Goal: Task Accomplishment & Management: Use online tool/utility

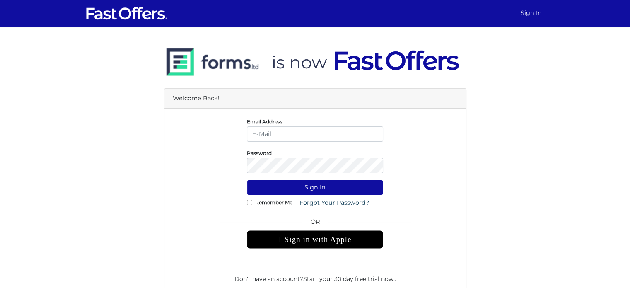
type input "[EMAIL_ADDRESS][DOMAIN_NAME]"
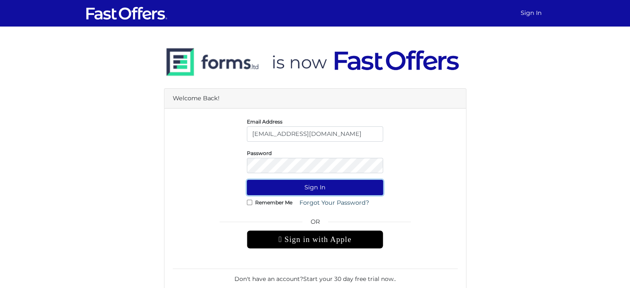
click at [336, 188] on button "Sign In" at bounding box center [315, 187] width 136 height 15
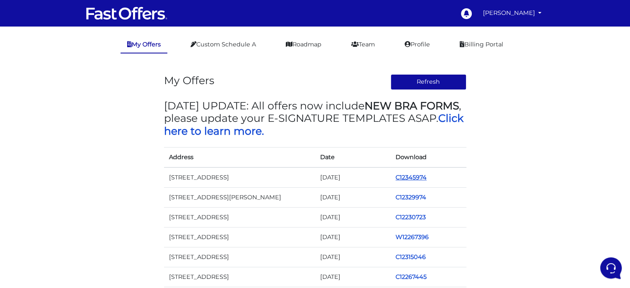
click at [408, 175] on link "C12345974" at bounding box center [411, 177] width 31 height 7
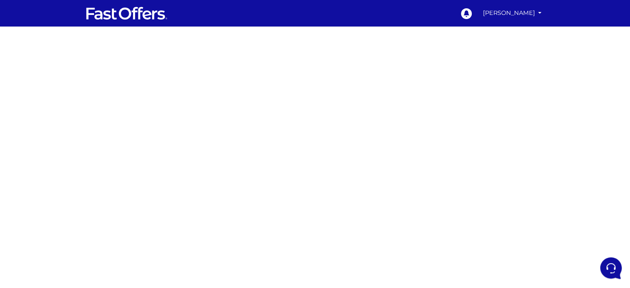
scroll to position [83, 0]
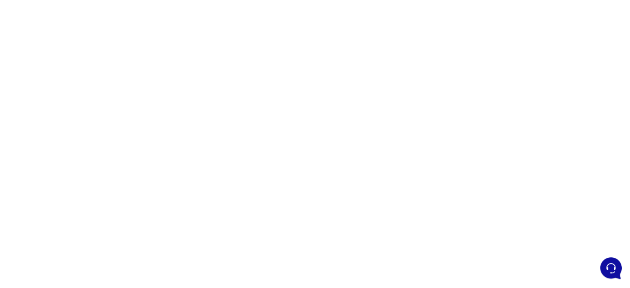
click at [433, 143] on div at bounding box center [315, 161] width 630 height 414
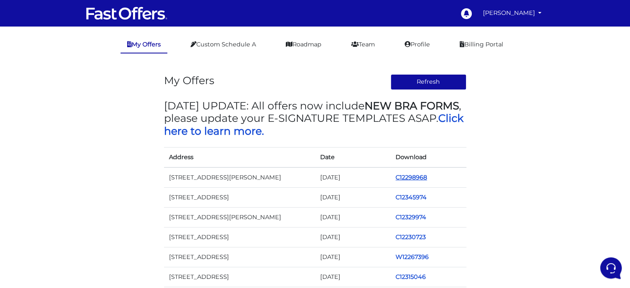
click at [406, 177] on link "C12298968" at bounding box center [411, 177] width 31 height 7
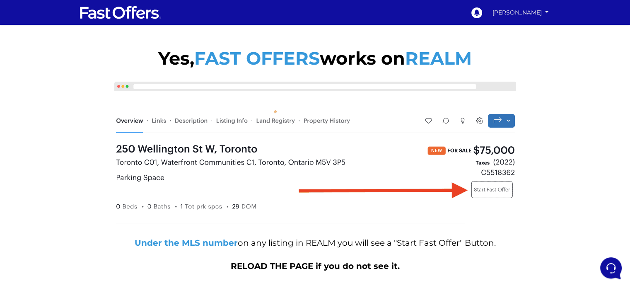
click at [510, 12] on link "[PERSON_NAME]" at bounding box center [521, 12] width 62 height 15
click at [519, 27] on link "My Offers" at bounding box center [522, 29] width 57 height 11
